Goal: Information Seeking & Learning: Understand process/instructions

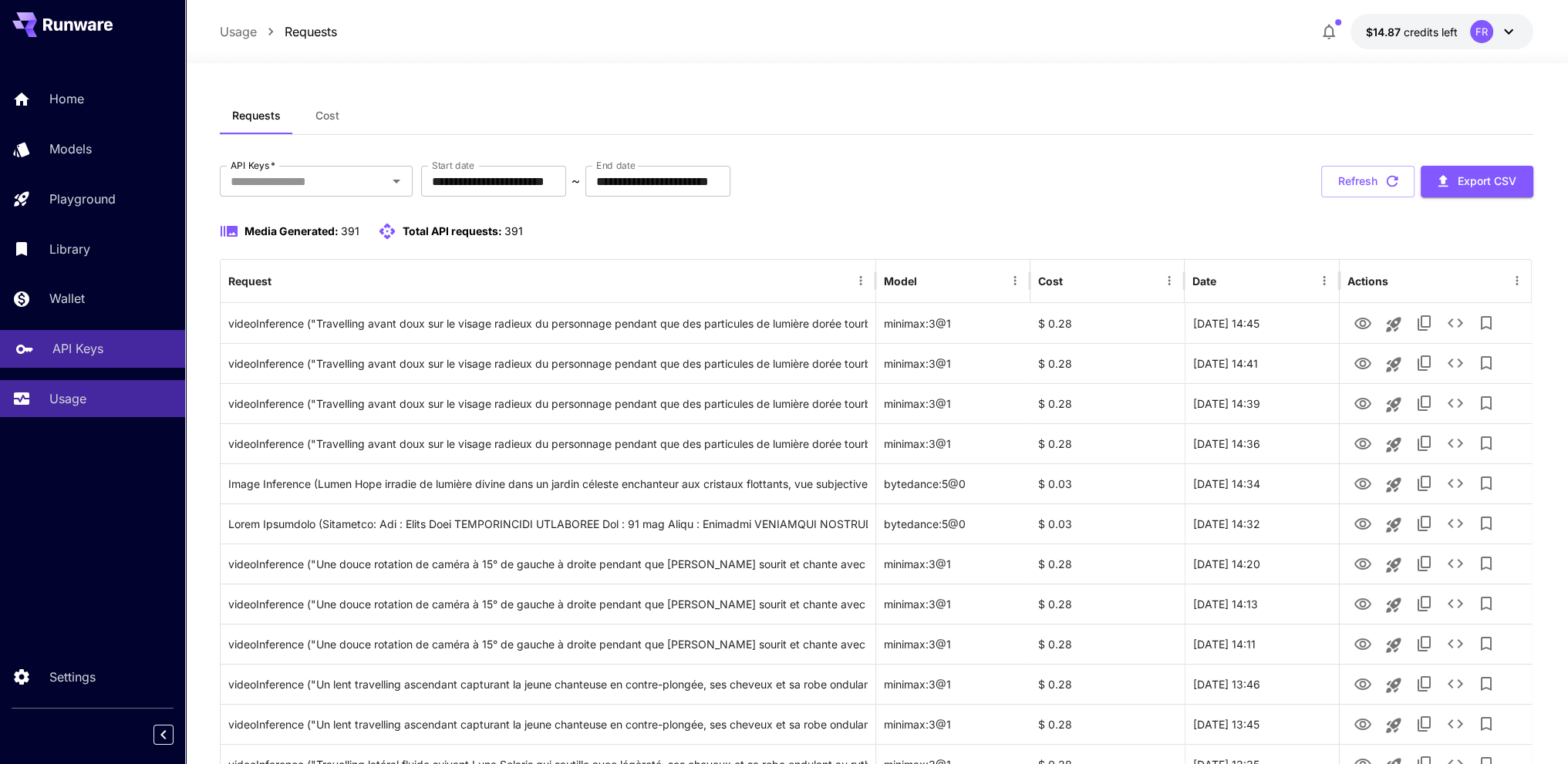
click at [72, 368] on link "API Keys" at bounding box center [92, 348] width 185 height 38
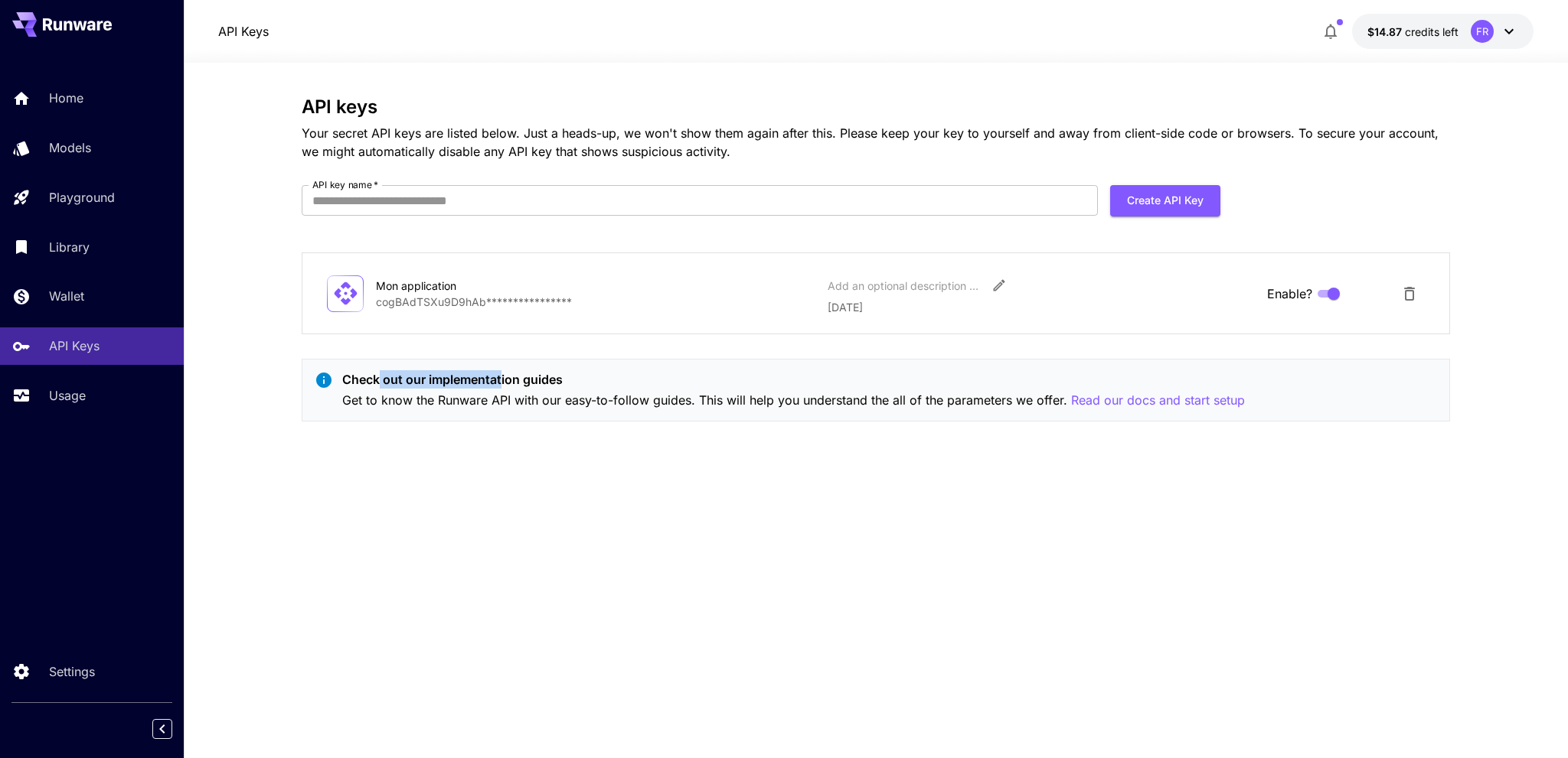
drag, startPoint x: 380, startPoint y: 385, endPoint x: 502, endPoint y: 388, distance: 122.0
click at [502, 388] on p "Check out our implementation guides" at bounding box center [793, 379] width 902 height 18
click at [408, 403] on p "Get to know the Runware API with our easy-to-follow guides. This will help you …" at bounding box center [793, 401] width 902 height 19
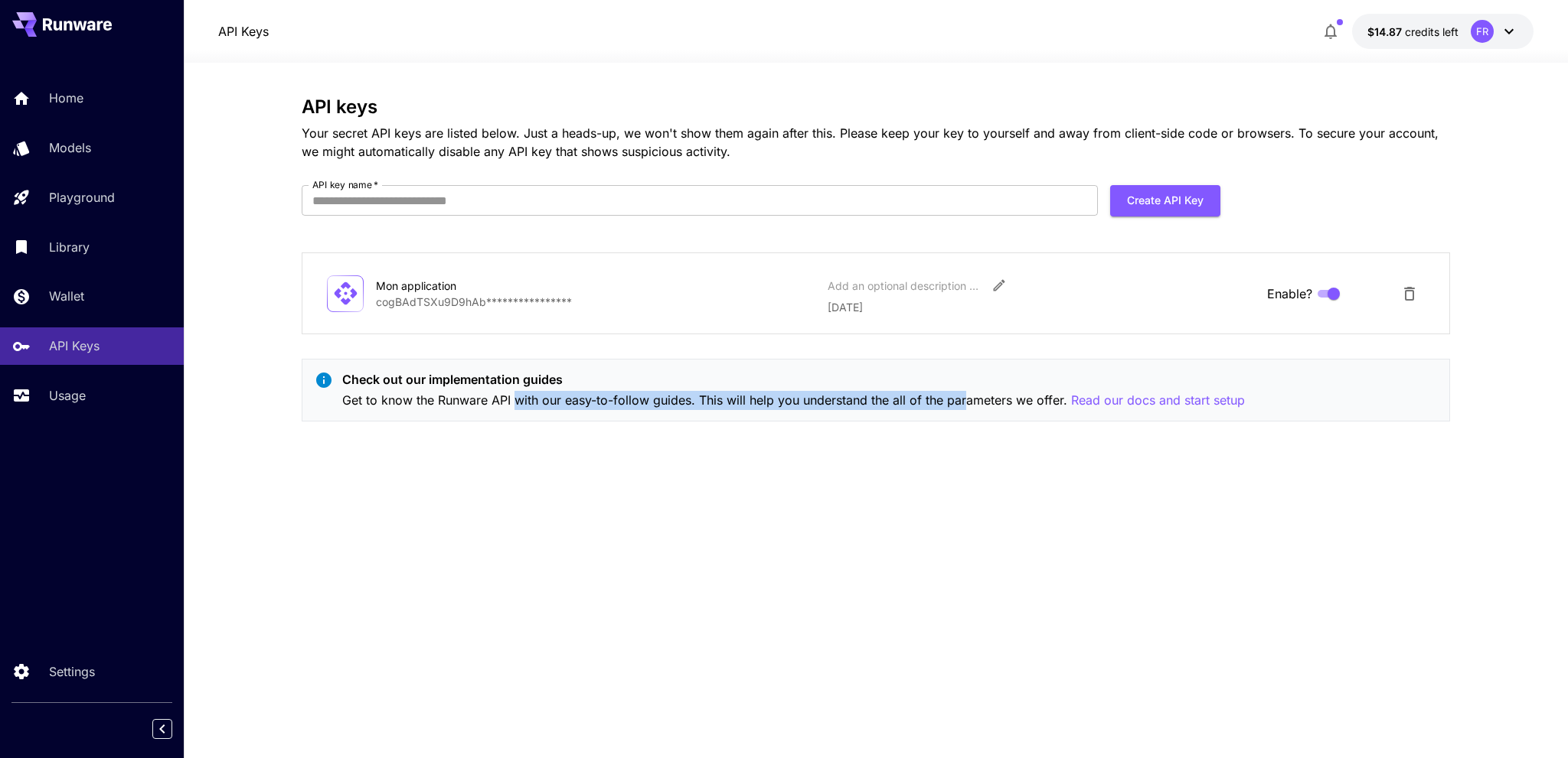
drag, startPoint x: 515, startPoint y: 403, endPoint x: 967, endPoint y: 408, distance: 452.0
click at [967, 408] on p "Get to know the Runware API with our easy-to-follow guides. This will help you …" at bounding box center [793, 401] width 902 height 19
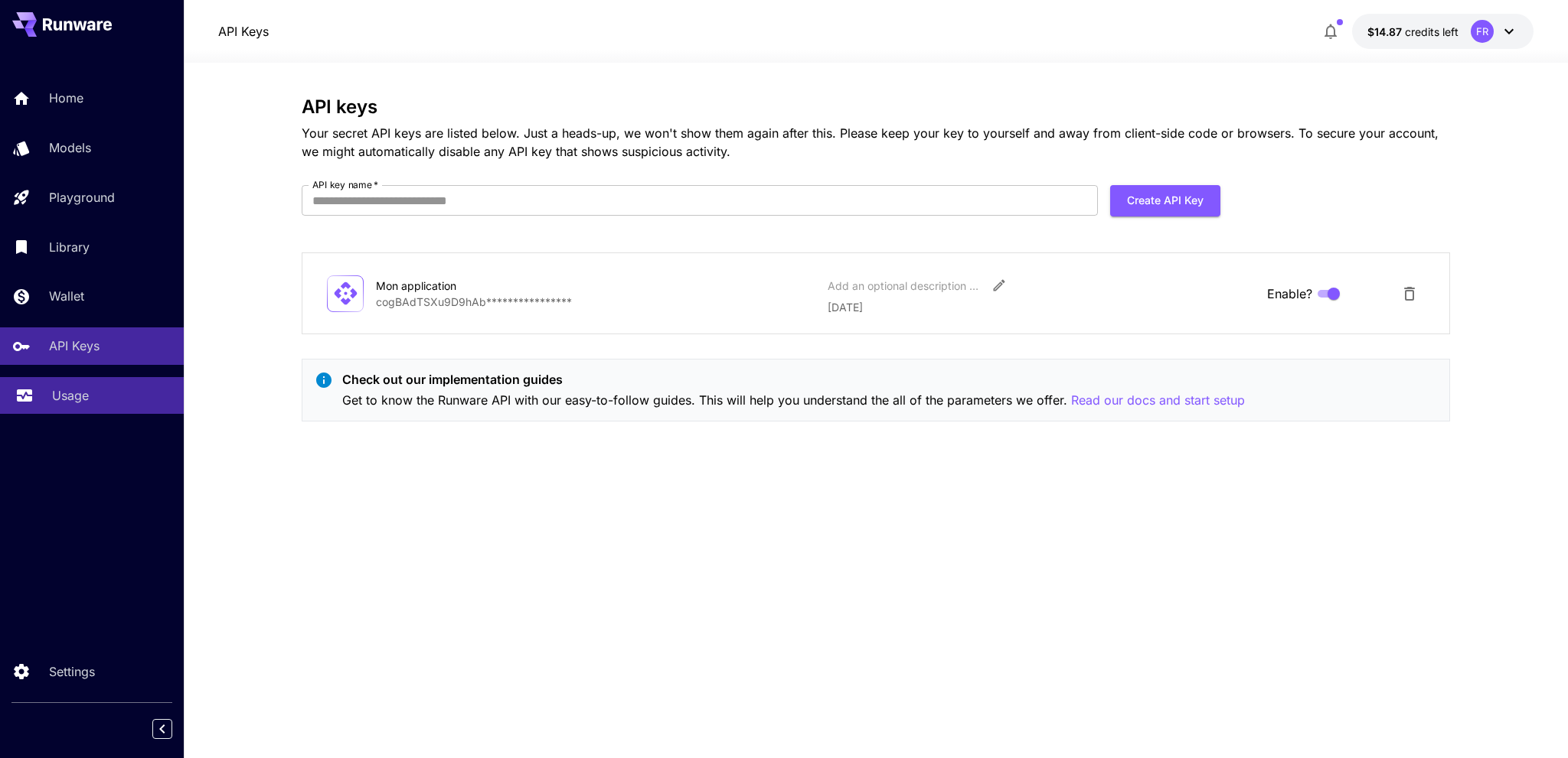
click at [74, 403] on p "Usage" at bounding box center [71, 395] width 36 height 18
